Goal: Task Accomplishment & Management: Complete application form

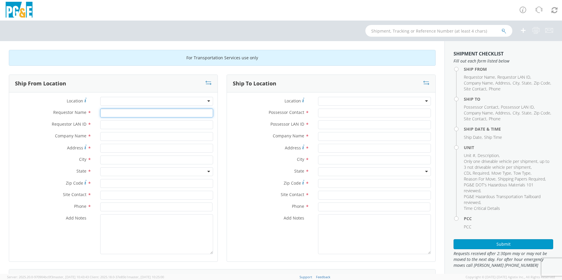
click at [125, 115] on input "Requestor Name *" at bounding box center [156, 113] width 113 height 9
type input "[PERSON_NAME]"
type input "shh7"
type input "PGE Edenval"
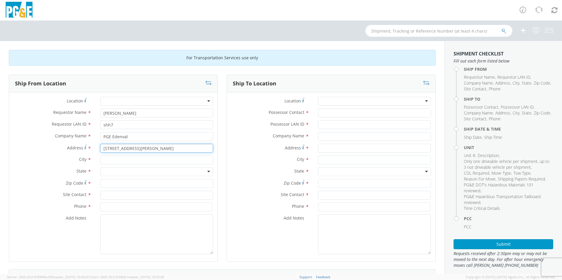
type input "[STREET_ADDRESS][PERSON_NAME]"
click at [113, 160] on input "text" at bounding box center [156, 160] width 113 height 9
type input "san [PERSON_NAME]"
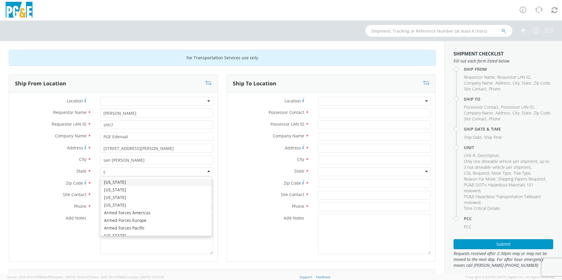
type input "ca"
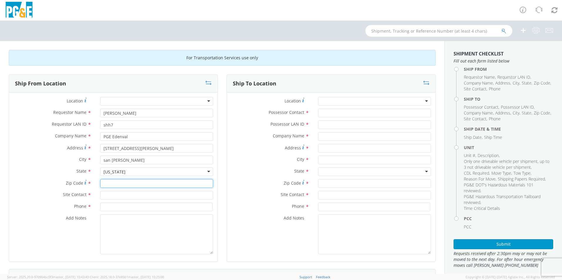
click at [120, 185] on input "Zip Code *" at bounding box center [156, 183] width 113 height 9
type input "95119"
type input "garage"
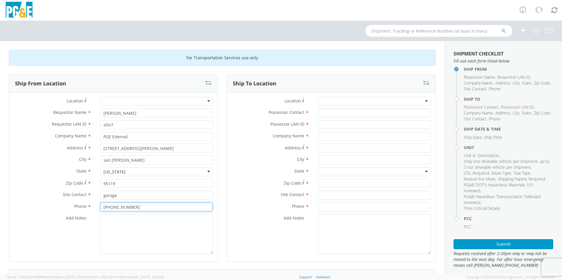
type input "[PHONE_NUMBER]"
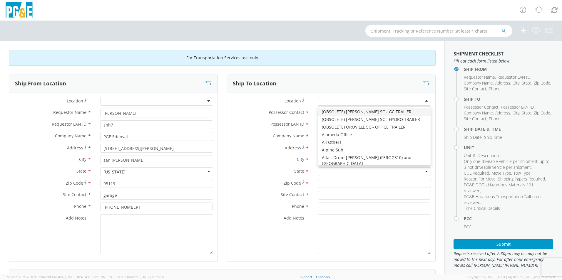
click at [329, 103] on div at bounding box center [374, 101] width 113 height 9
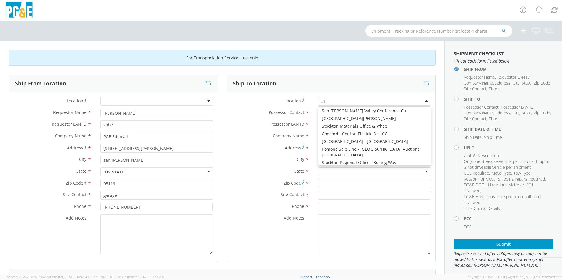
type input "a"
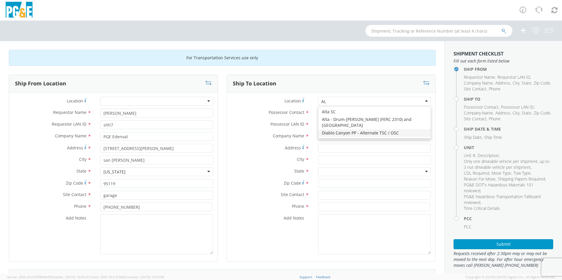
type input "A"
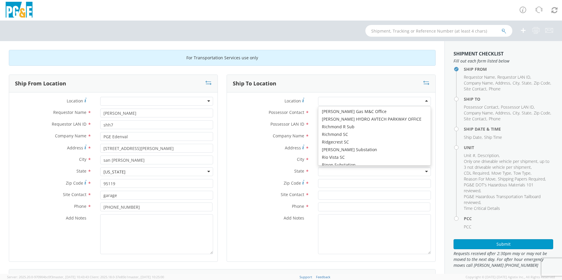
scroll to position [727, 0]
click at [259, 111] on label "Possessor Contact *" at bounding box center [270, 113] width 87 height 8
click at [318, 111] on input "Possessor Contact *" at bounding box center [374, 113] width 113 height 9
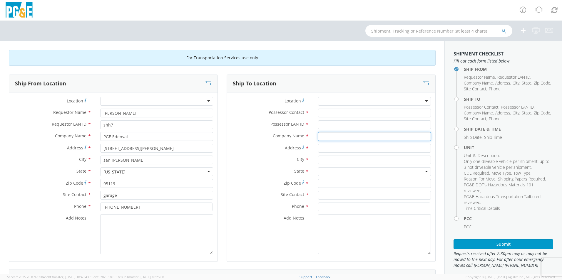
click at [337, 136] on input "text" at bounding box center [374, 136] width 113 height 9
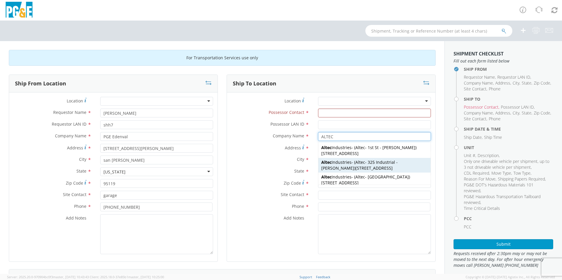
click at [342, 165] on div "Altec Industries - ( Altec - 325 Industrial - [PERSON_NAME] ) [STREET_ADDRESS]" at bounding box center [374, 165] width 112 height 15
type input "Altec Industries"
type input "[STREET_ADDRESS]"
type input "[PERSON_NAME]"
type input "95620"
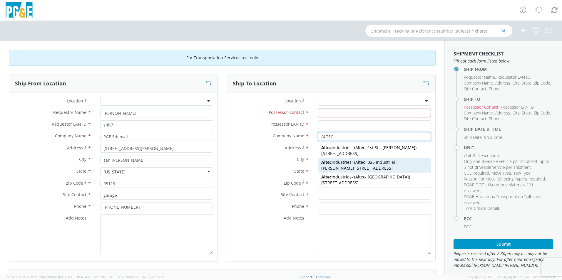
type input "Altec - 325 Industrial - [PERSON_NAME]"
type input "[PHONE_NUMBER]"
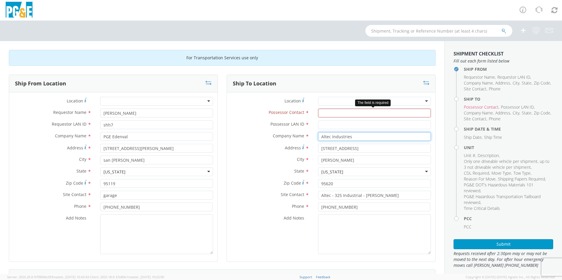
type input "Altec Industries"
click at [343, 114] on input "Possessor Contact *" at bounding box center [374, 113] width 113 height 9
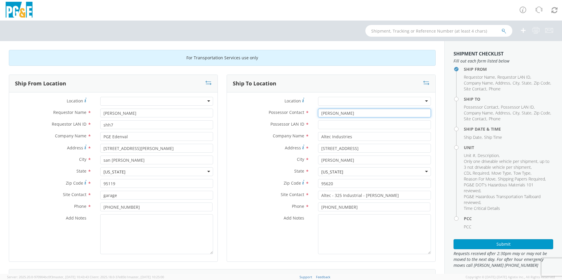
click at [355, 113] on input "[PERSON_NAME]" at bounding box center [374, 113] width 113 height 9
type input "[PERSON_NAME]"
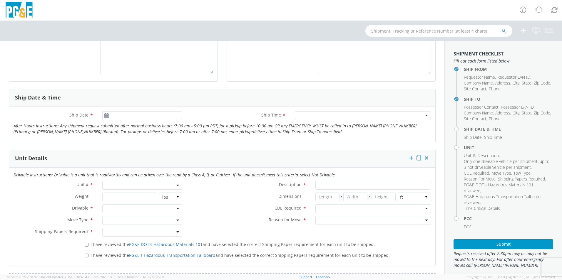
scroll to position [206, 0]
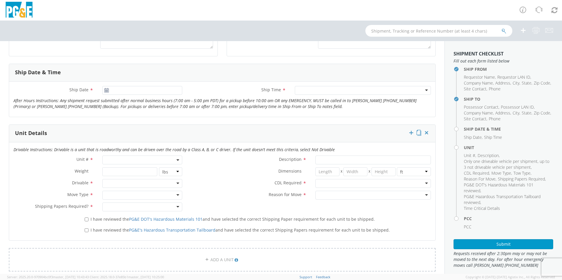
type input "t0br"
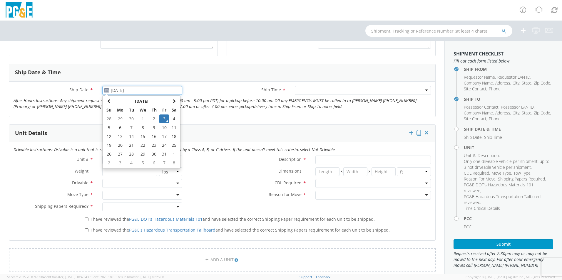
click at [115, 92] on input "[DATE]" at bounding box center [142, 90] width 80 height 9
click at [126, 130] on td "7" at bounding box center [131, 127] width 10 height 9
type input "[DATE]"
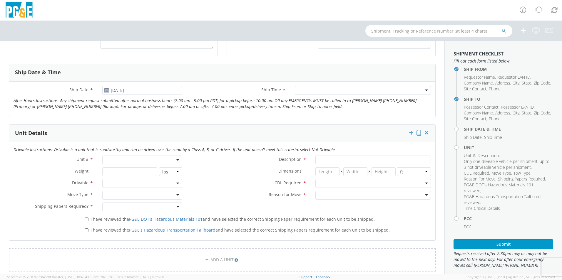
click at [316, 93] on div at bounding box center [363, 90] width 136 height 9
click at [135, 156] on span at bounding box center [142, 160] width 80 height 9
click at [131, 171] on input "search" at bounding box center [142, 169] width 76 height 9
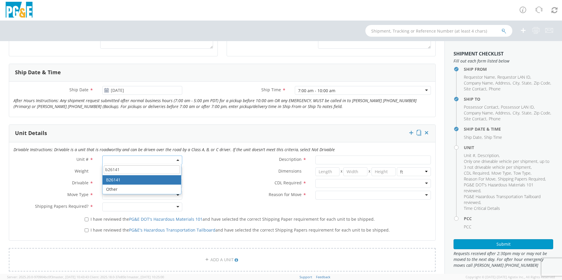
type input "b26141"
type input "TRUCK; MATERIAL HANDLER: 39` - 59` 4X2"
type input "56000"
select select "B26141"
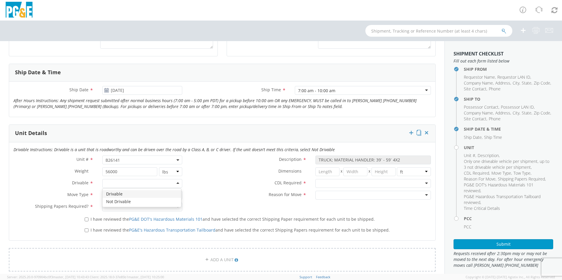
click at [134, 184] on div at bounding box center [142, 183] width 80 height 9
click at [131, 195] on div at bounding box center [142, 195] width 80 height 9
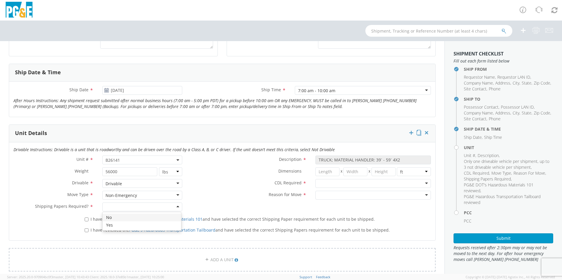
click at [145, 204] on div at bounding box center [142, 207] width 80 height 9
click at [85, 231] on input "I have reviewed the PG&E's Hazardous Transportation Tailboard and have selected…" at bounding box center [87, 231] width 4 height 4
checkbox input "true"
click at [87, 218] on input "I have reviewed the PG&E DOT's Hazardous Materials 101 and have selected the co…" at bounding box center [87, 220] width 4 height 4
checkbox input "true"
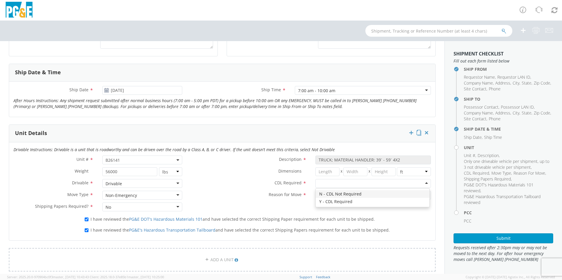
click at [360, 181] on div at bounding box center [372, 183] width 115 height 9
click at [351, 197] on div at bounding box center [372, 195] width 115 height 9
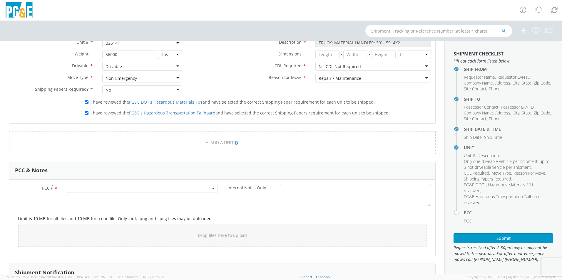
scroll to position [323, 0]
click at [159, 188] on span at bounding box center [142, 188] width 151 height 9
click at [138, 199] on input "number" at bounding box center [141, 198] width 146 height 9
type input "15912"
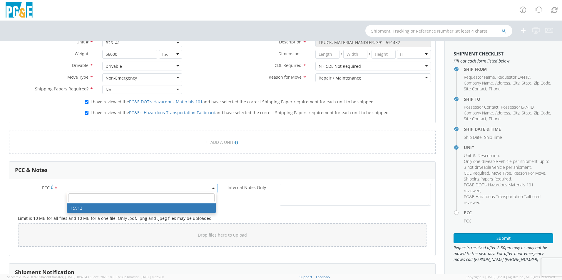
select select "15912"
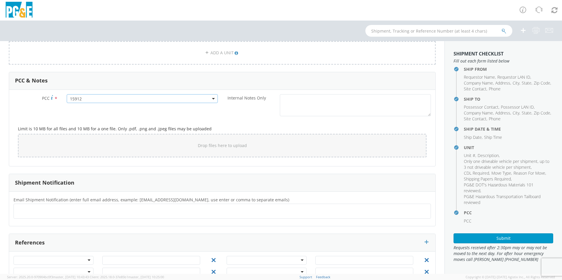
scroll to position [430, 0]
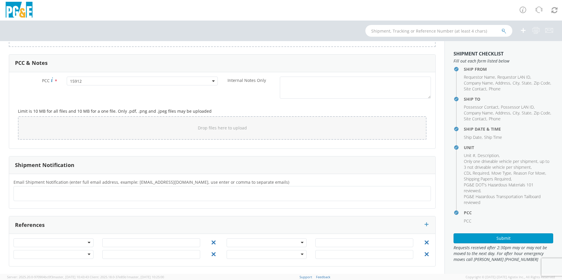
click at [97, 193] on ul at bounding box center [222, 194] width 412 height 10
type input "[EMAIL_ADDRESS][DOMAIN_NAME]"
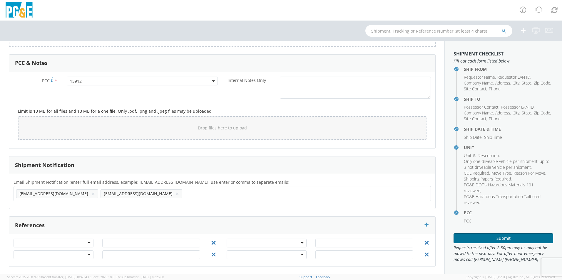
click at [469, 238] on button "Submit" at bounding box center [503, 239] width 100 height 10
